Goal: Information Seeking & Learning: Learn about a topic

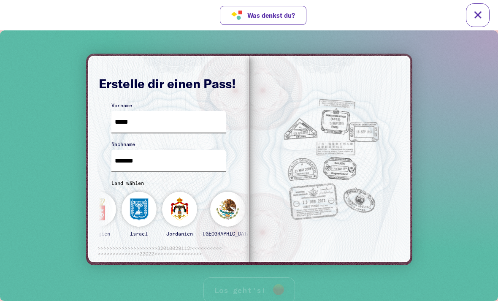
click at [126, 208] on div "[GEOGRAPHIC_DATA] Algerien [GEOGRAPHIC_DATA] [GEOGRAPHIC_DATA] [GEOGRAPHIC_DATA…" at bounding box center [139, 213] width 866 height 61
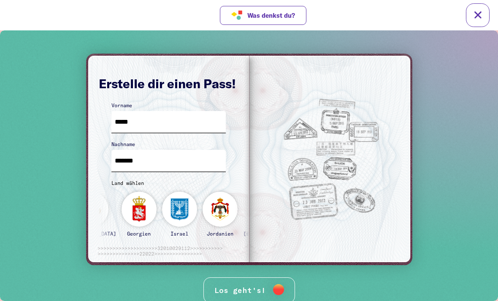
click at [220, 280] on div "Los geht's!" at bounding box center [250, 290] width 92 height 26
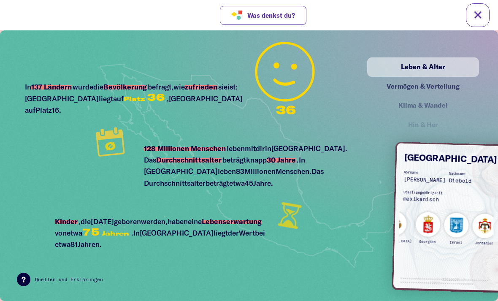
click at [478, 78] on div "Leben & Alter Vermögen & Verteilung Klima & Wandel Hin & Her Frieden & Freiheit…" at bounding box center [423, 115] width 112 height 116
click at [458, 88] on div "Vermögen & Verteilung" at bounding box center [423, 86] width 93 height 11
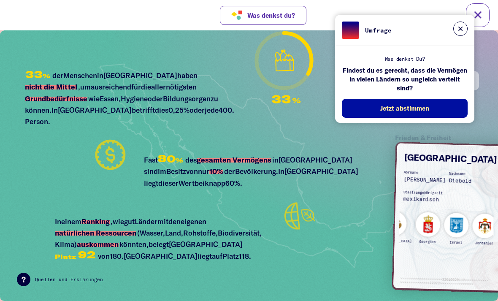
click at [454, 32] on button at bounding box center [460, 29] width 14 height 14
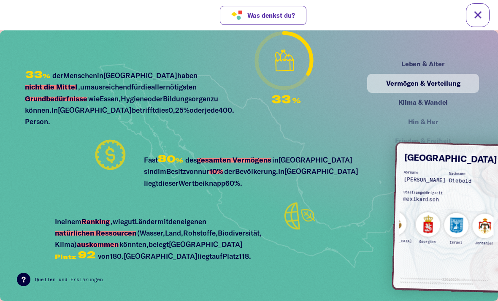
click at [446, 61] on div "Leben & Alter" at bounding box center [423, 64] width 93 height 11
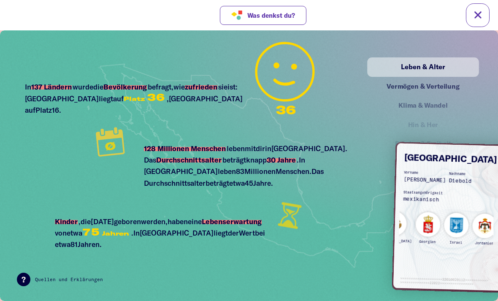
click at [459, 72] on div "Leben & Alter" at bounding box center [423, 67] width 95 height 11
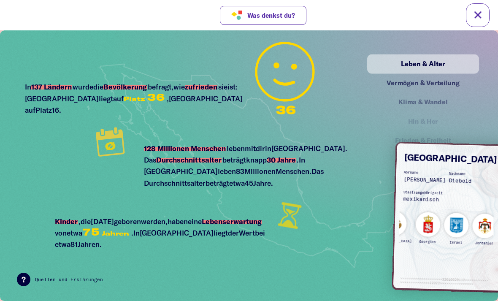
click at [449, 89] on div "Vermögen & Verteilung" at bounding box center [424, 83] width 110 height 19
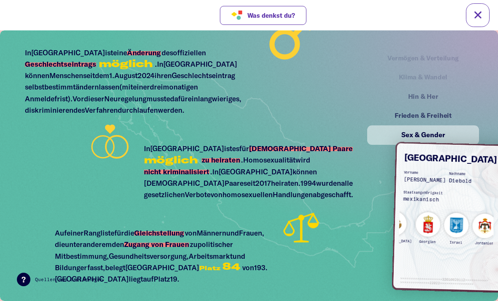
click at [427, 118] on div "Frieden & Freiheit" at bounding box center [423, 116] width 93 height 11
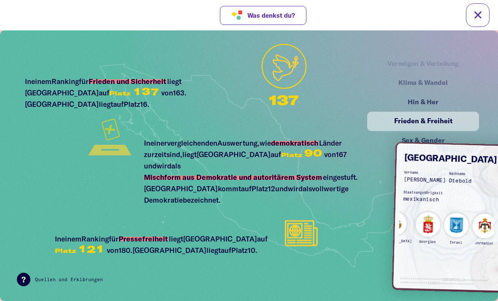
click at [440, 104] on div "Hin & Her" at bounding box center [423, 102] width 93 height 11
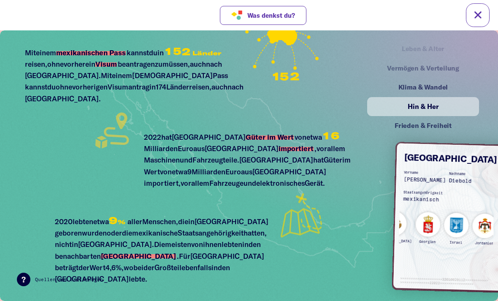
click at [448, 124] on div "Frieden & Freiheit" at bounding box center [423, 126] width 93 height 11
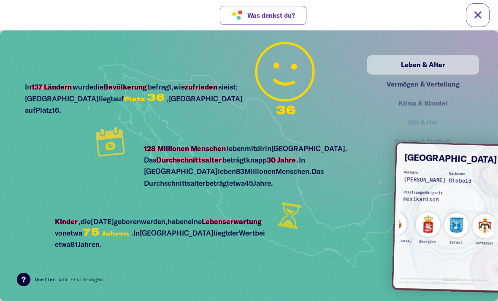
click at [468, 85] on div "Vermögen & Verteilung" at bounding box center [423, 84] width 93 height 11
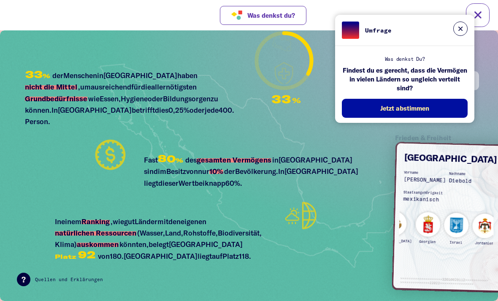
click at [462, 33] on button at bounding box center [460, 29] width 14 height 14
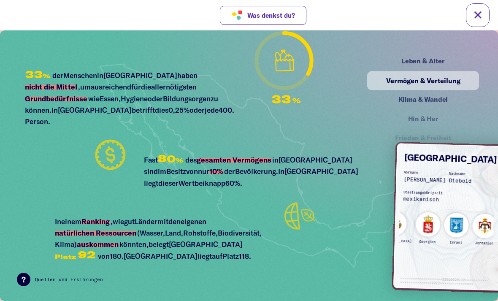
click at [441, 95] on div "Klima & Wandel" at bounding box center [423, 100] width 93 height 11
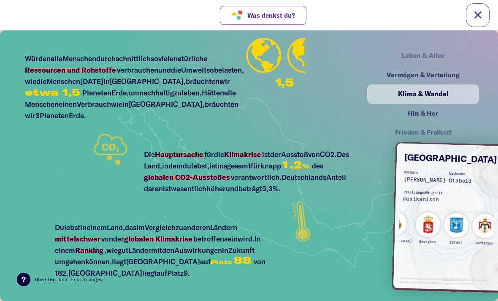
click at [443, 114] on div "Hin & Her" at bounding box center [423, 113] width 93 height 11
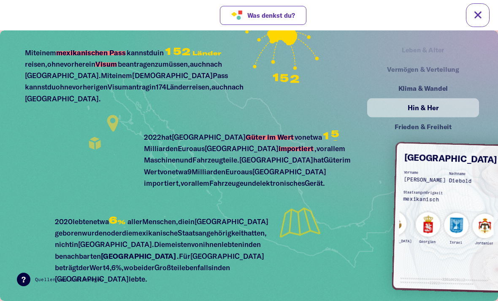
click at [451, 122] on div "Frieden & Freiheit" at bounding box center [423, 127] width 93 height 11
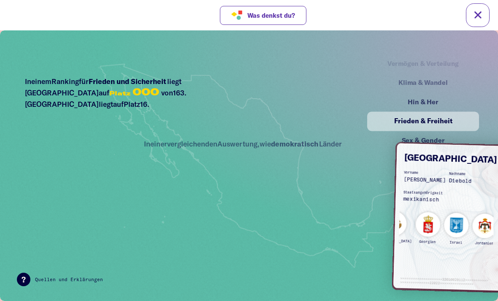
click at [452, 136] on div "Sex & Gender" at bounding box center [423, 141] width 93 height 11
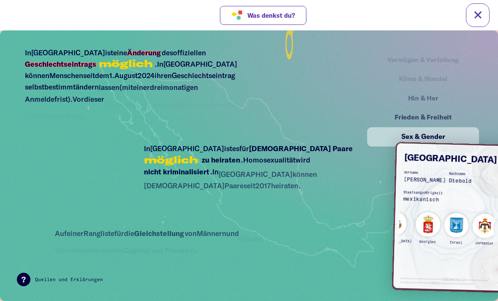
click at [436, 69] on div "Vermögen & Verteilung" at bounding box center [422, 60] width 107 height 19
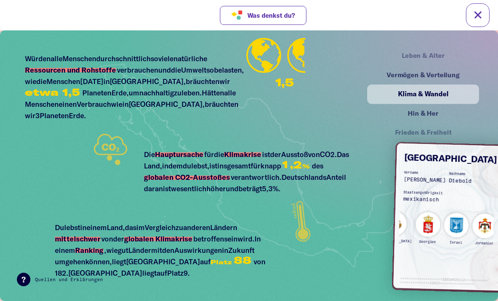
click at [440, 129] on div "Frieden & Freiheit" at bounding box center [423, 133] width 92 height 11
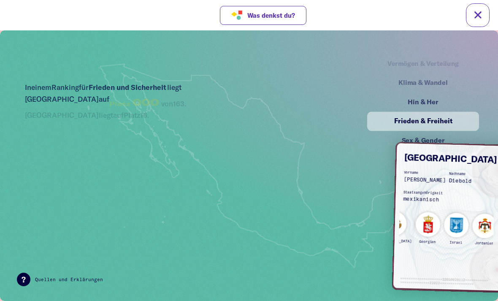
click at [448, 125] on div "Frieden & Freiheit" at bounding box center [423, 121] width 95 height 11
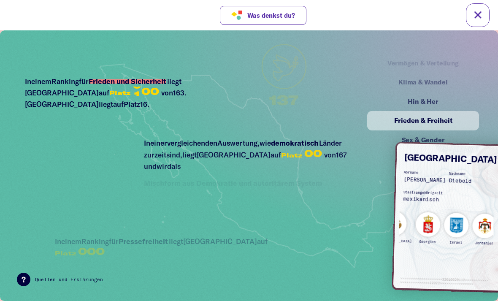
click at [453, 136] on div "Sex & Gender" at bounding box center [423, 140] width 93 height 11
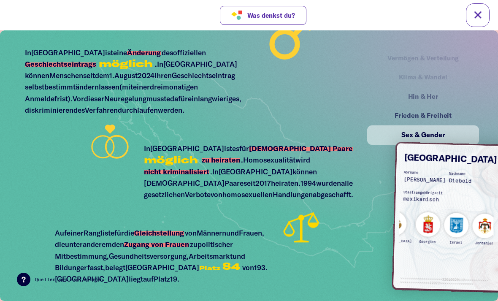
click at [435, 81] on div "Klima & Wandel" at bounding box center [423, 77] width 91 height 11
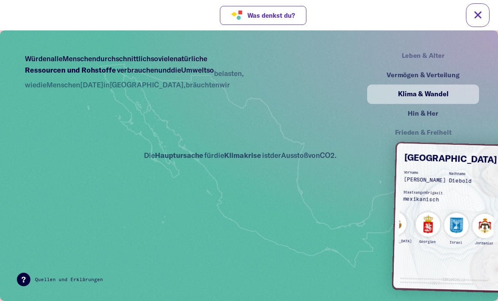
click at [447, 79] on div "Vermögen & Verteilung" at bounding box center [423, 75] width 93 height 11
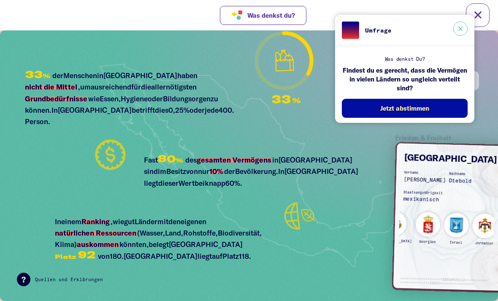
click at [459, 30] on button at bounding box center [460, 29] width 14 height 14
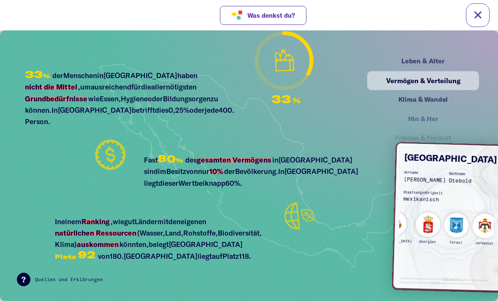
click at [402, 57] on div "Leben & Alter" at bounding box center [423, 61] width 93 height 11
